Goal: Navigation & Orientation: Find specific page/section

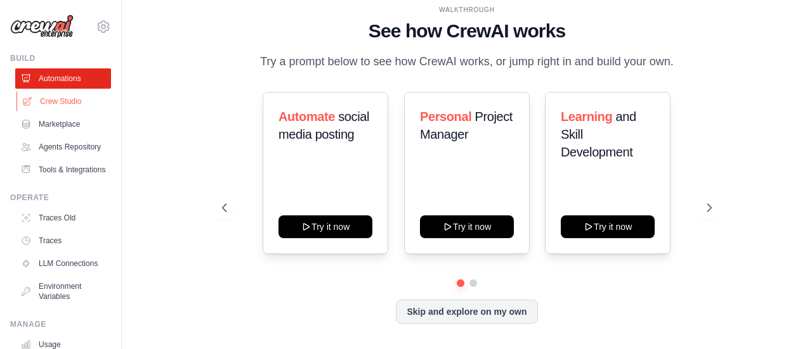
click at [63, 103] on link "Crew Studio" at bounding box center [64, 101] width 96 height 20
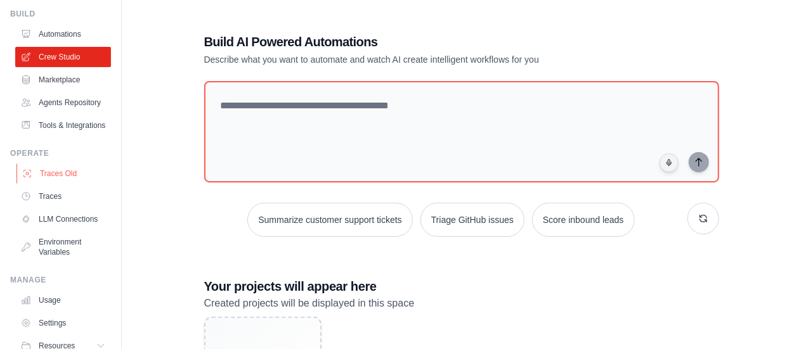
scroll to position [63, 0]
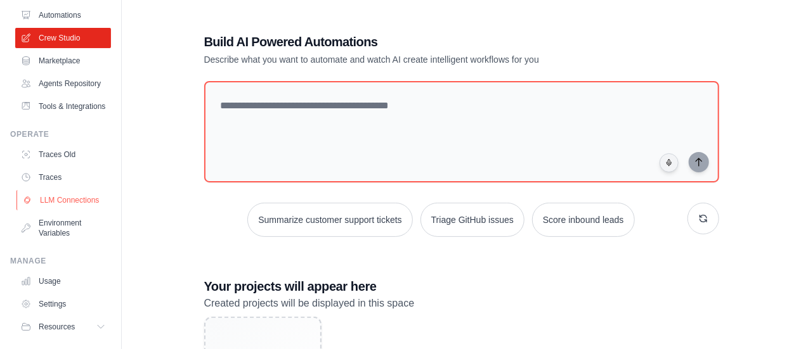
click at [77, 210] on link "LLM Connections" at bounding box center [64, 200] width 96 height 20
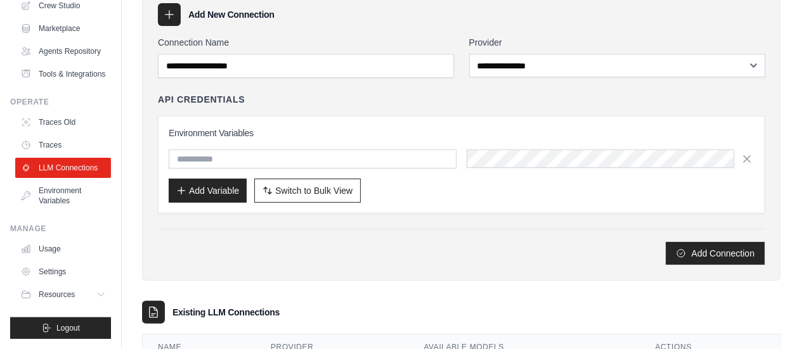
scroll to position [126, 0]
click at [57, 198] on link "Environment Variables" at bounding box center [64, 196] width 96 height 30
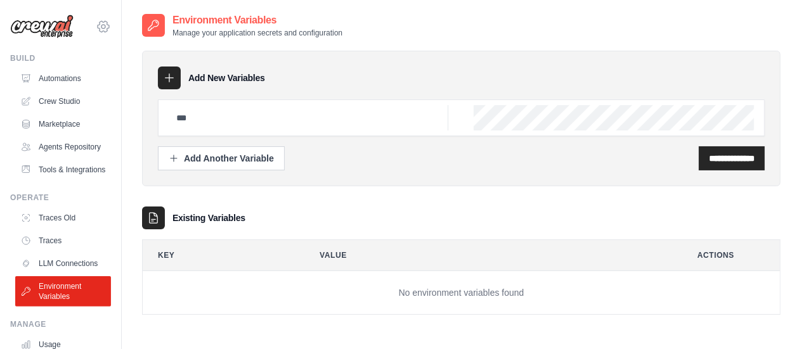
click at [96, 29] on icon at bounding box center [103, 26] width 15 height 15
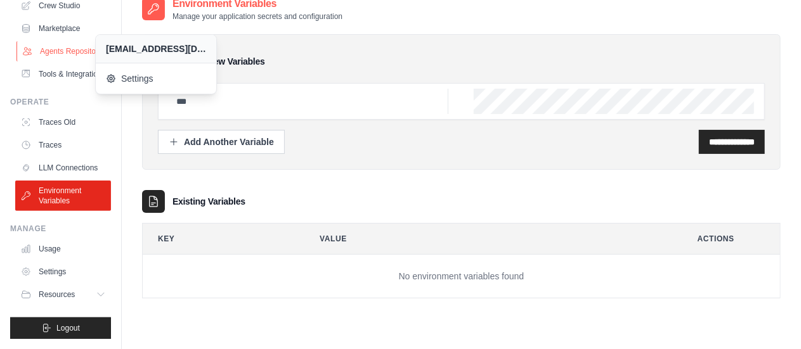
scroll to position [25, 0]
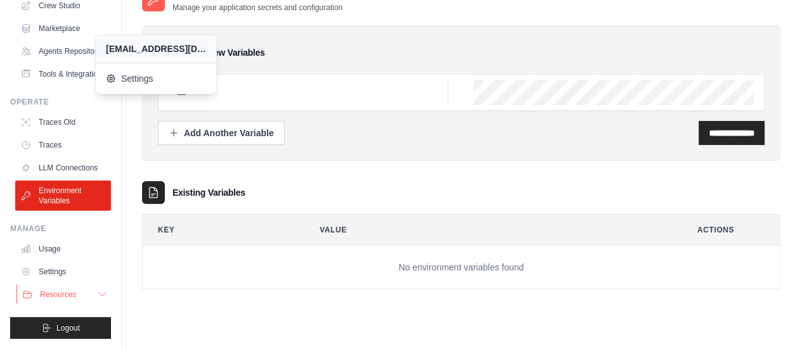
click at [97, 294] on icon at bounding box center [102, 295] width 10 height 10
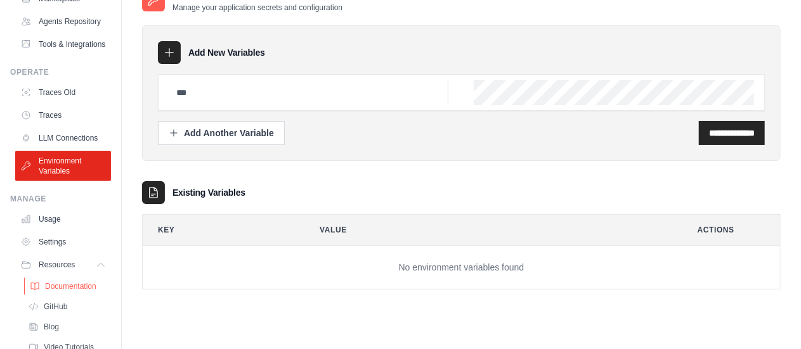
click at [76, 295] on link "Documentation" at bounding box center [68, 287] width 88 height 18
